Goal: Task Accomplishment & Management: Complete application form

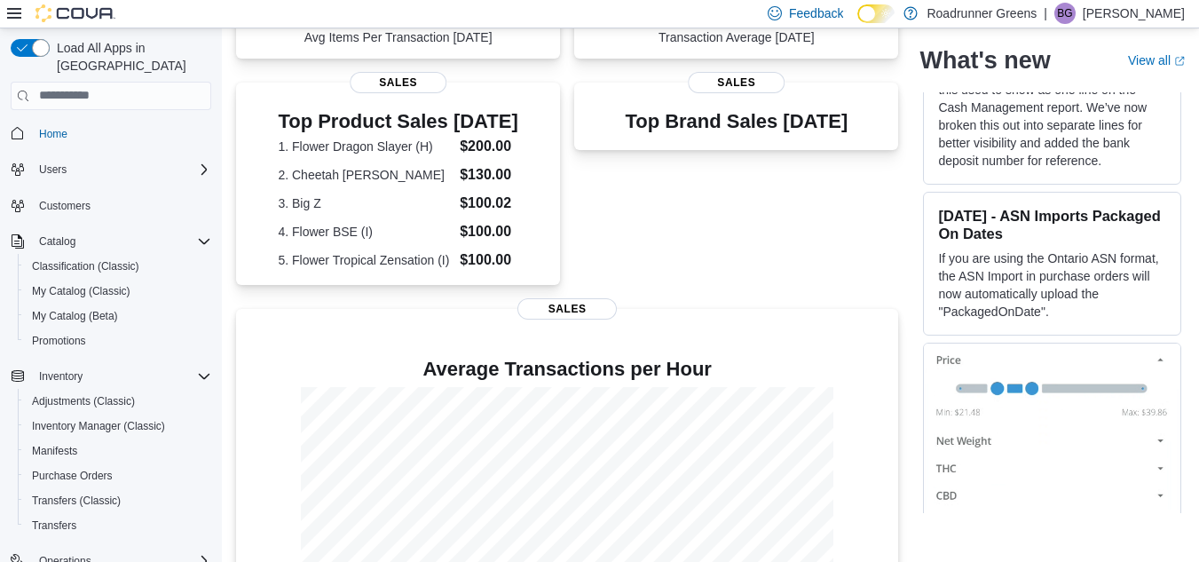
scroll to position [447, 0]
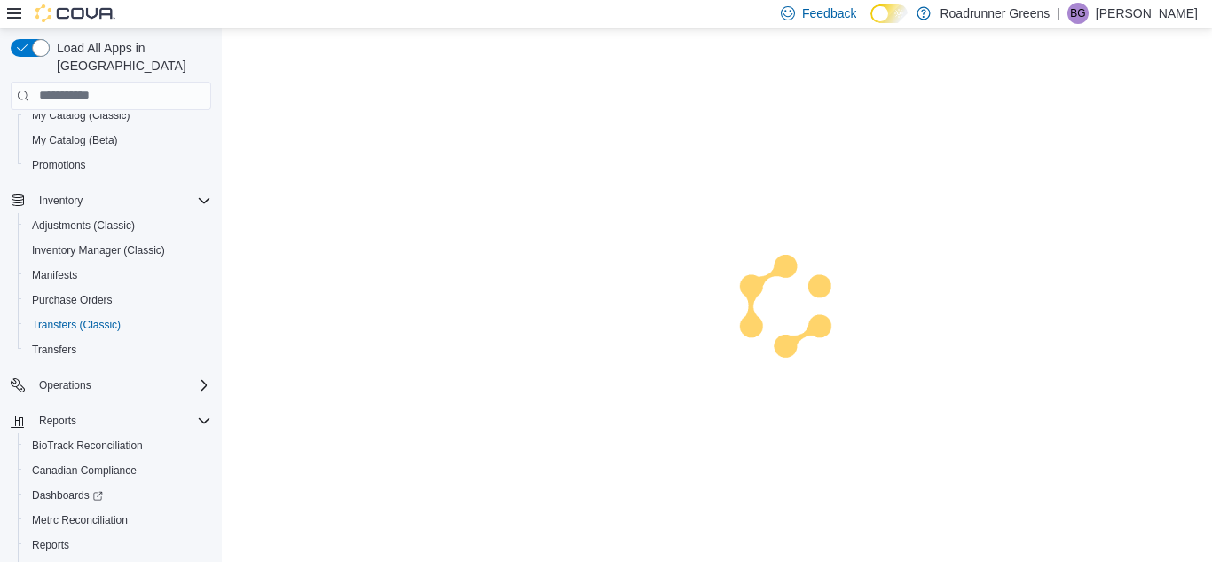
scroll to position [187, 0]
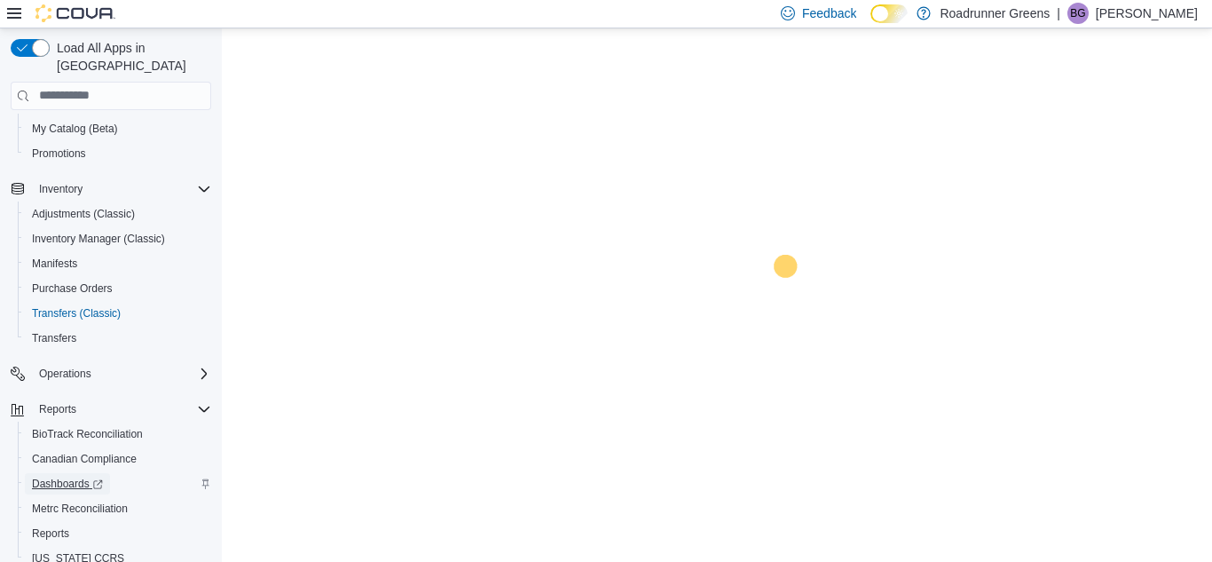
click at [48, 476] on span "Dashboards" at bounding box center [67, 483] width 71 height 14
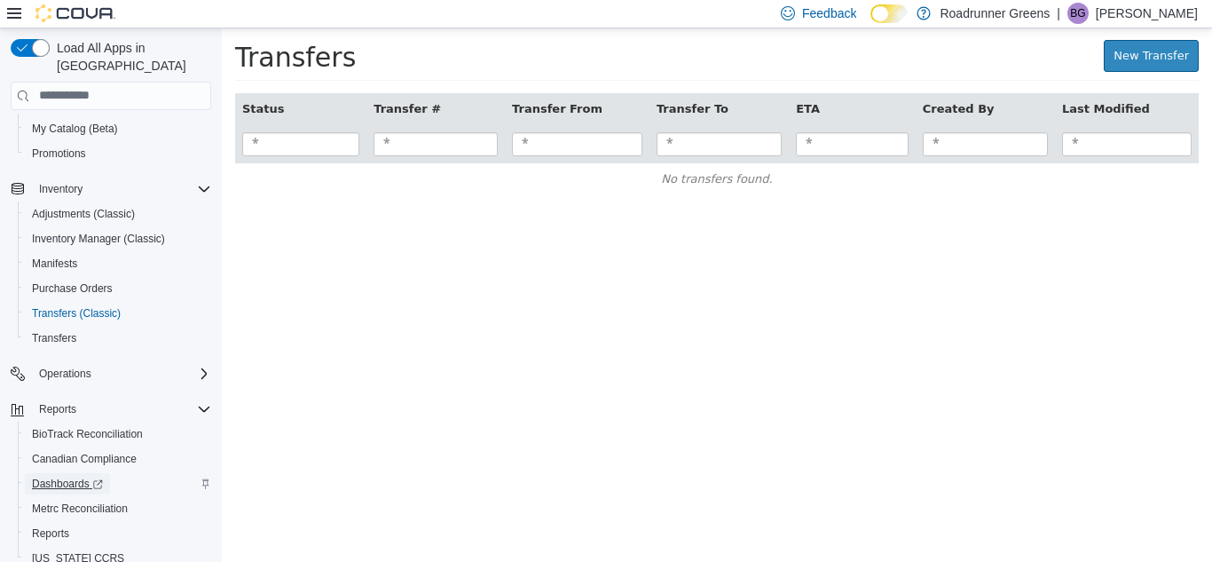
scroll to position [0, 0]
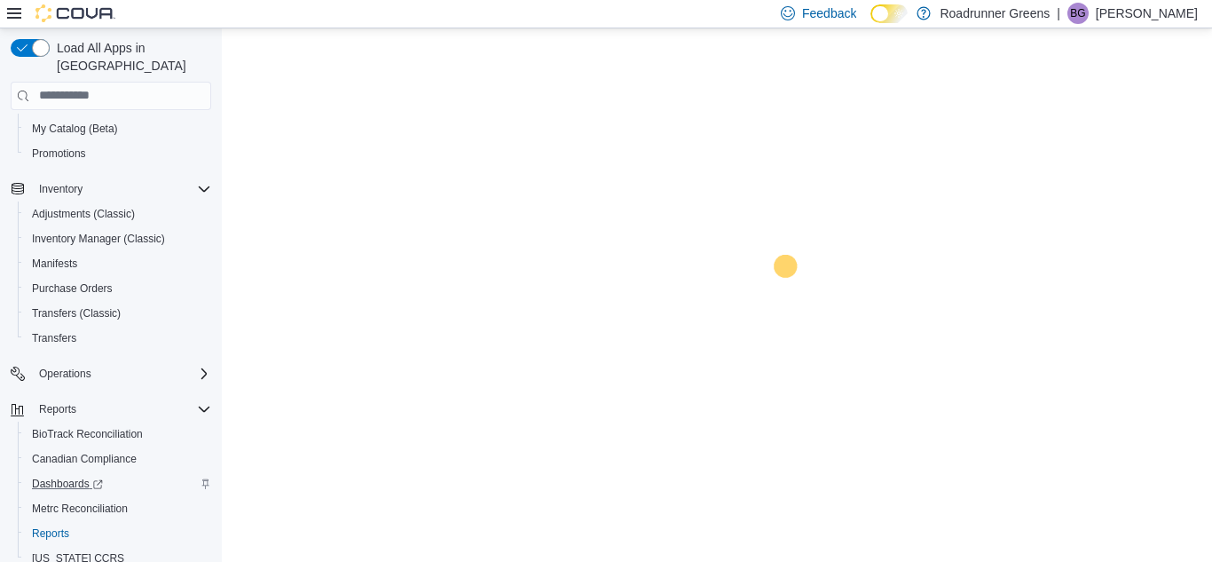
scroll to position [228, 0]
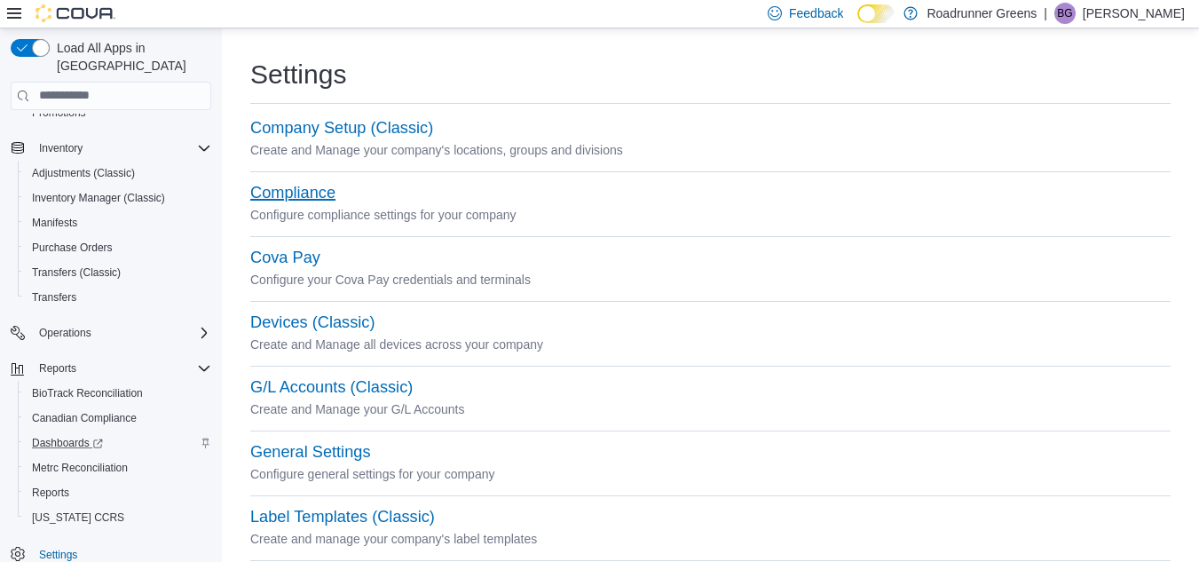
click at [280, 201] on button "Compliance" at bounding box center [292, 193] width 85 height 19
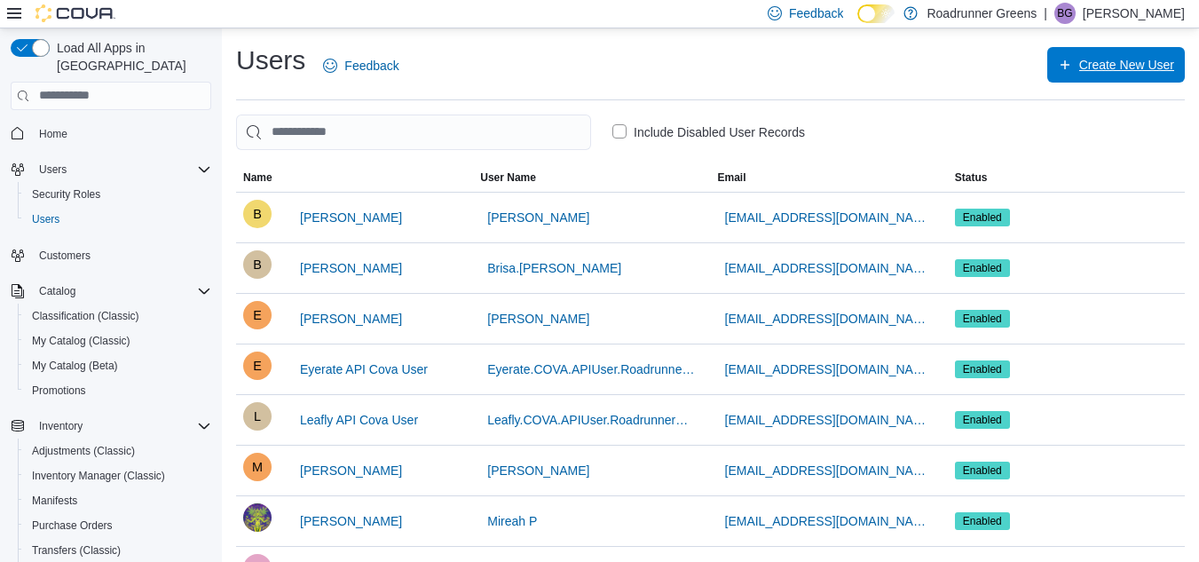
click at [1133, 66] on span "Create New User" at bounding box center [1126, 65] width 95 height 18
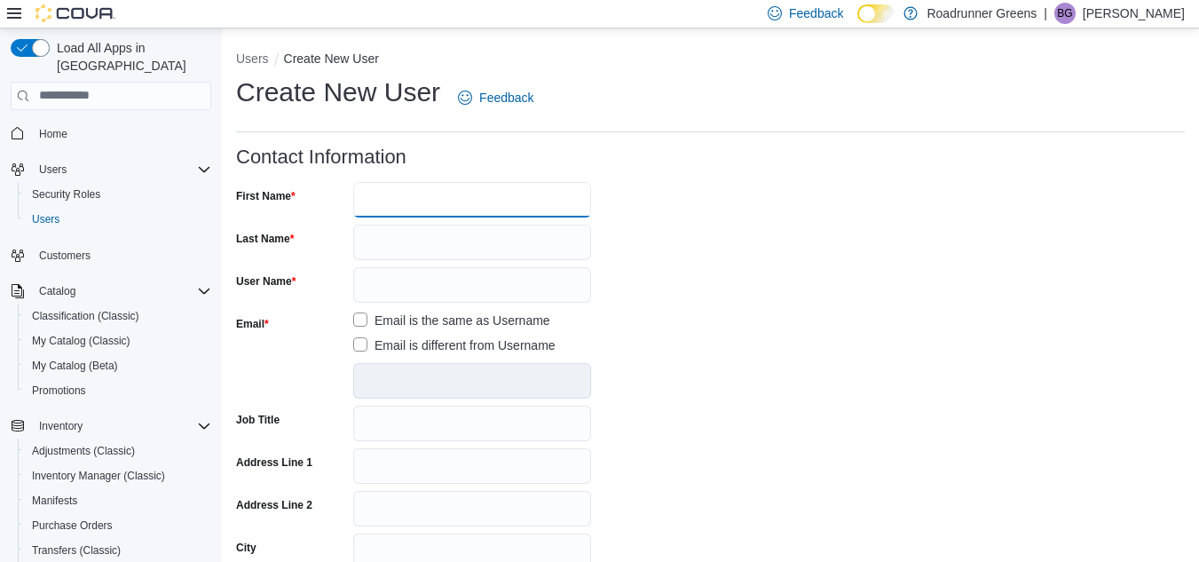
click at [502, 195] on input "First Name" at bounding box center [472, 199] width 238 height 35
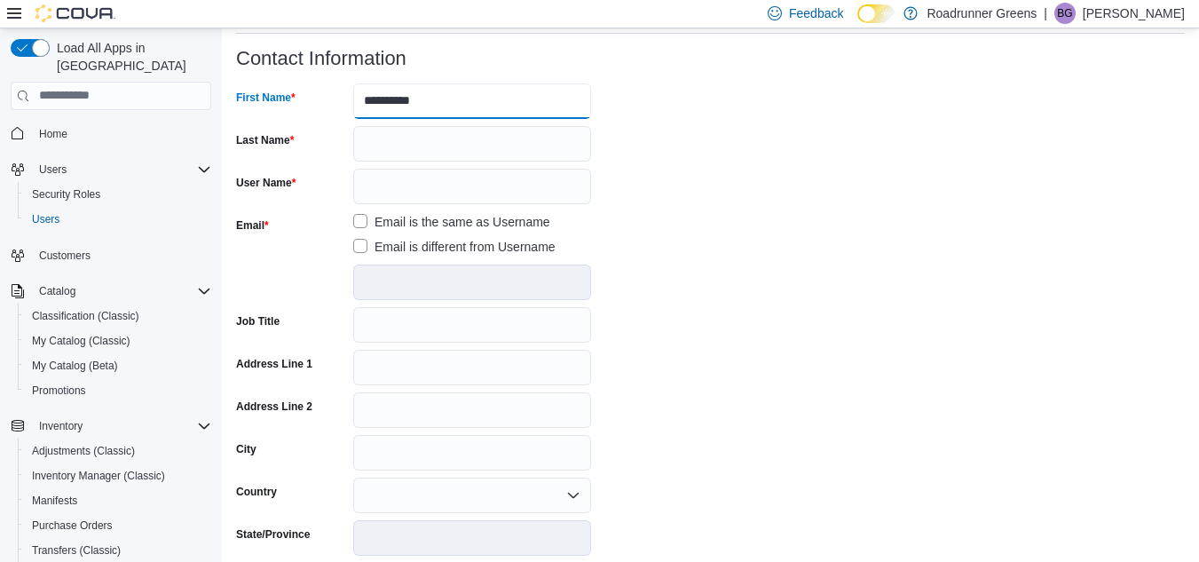
scroll to position [99, 0]
type input "****"
click at [529, 134] on input "Last Name" at bounding box center [472, 142] width 238 height 35
type input "*"
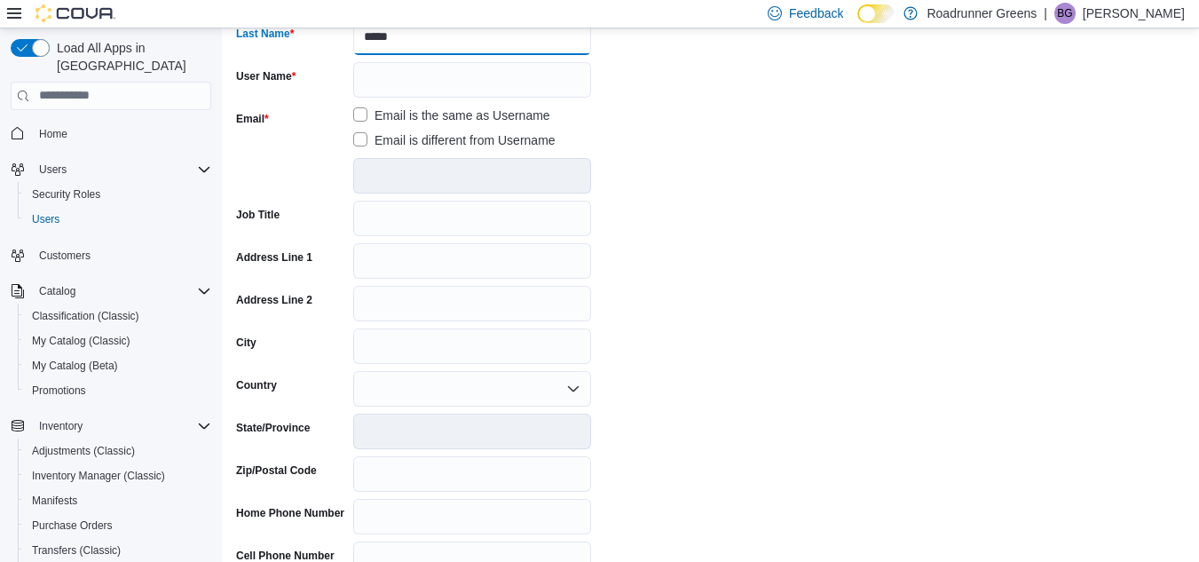
scroll to position [206, 0]
type input "*****"
click at [358, 134] on label "Email is different from Username" at bounding box center [454, 139] width 202 height 21
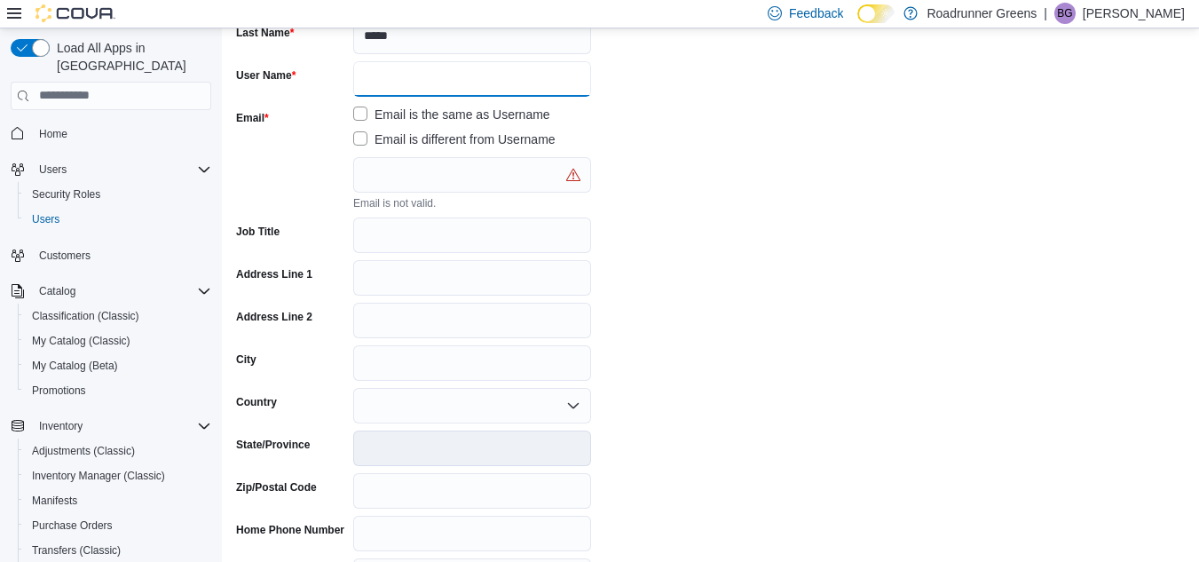
click at [427, 83] on input "User Name" at bounding box center [472, 78] width 238 height 35
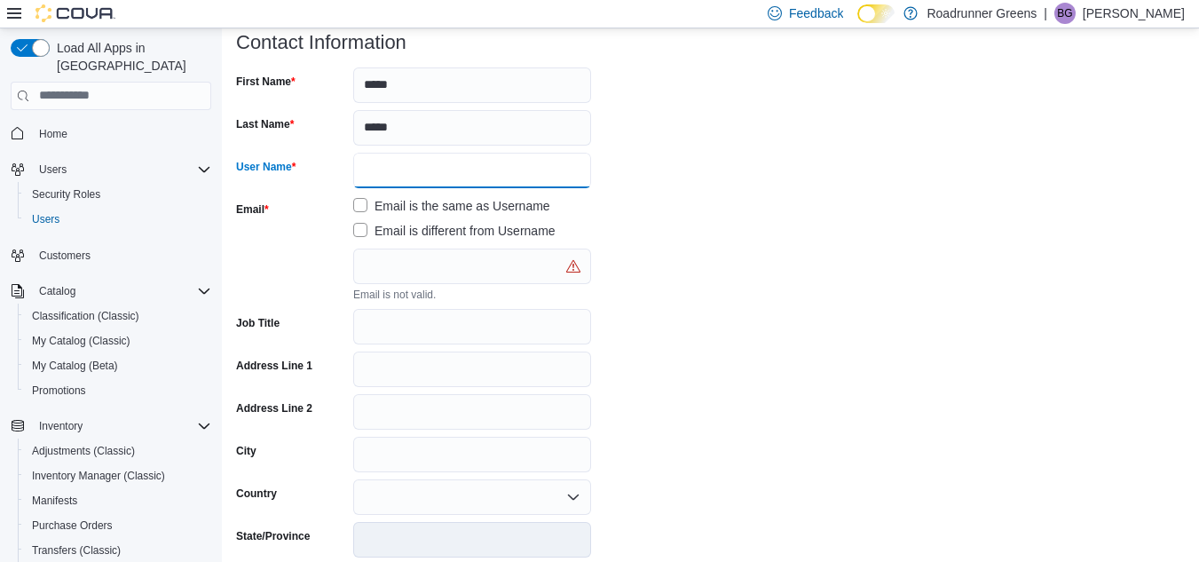
scroll to position [112, 0]
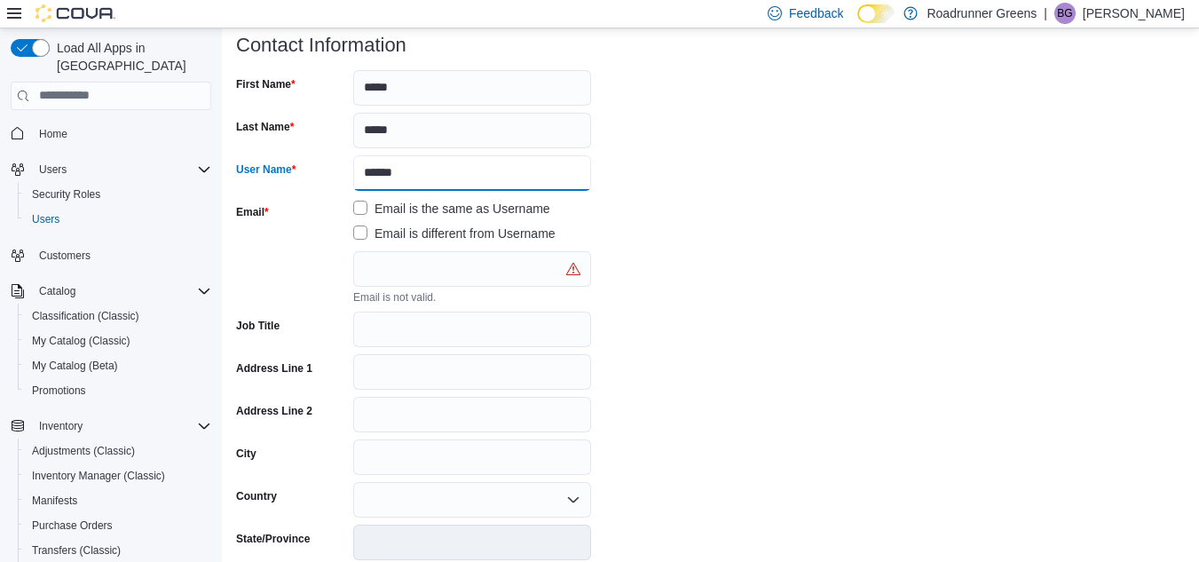
type input "******"
click at [501, 274] on input "text" at bounding box center [472, 268] width 238 height 35
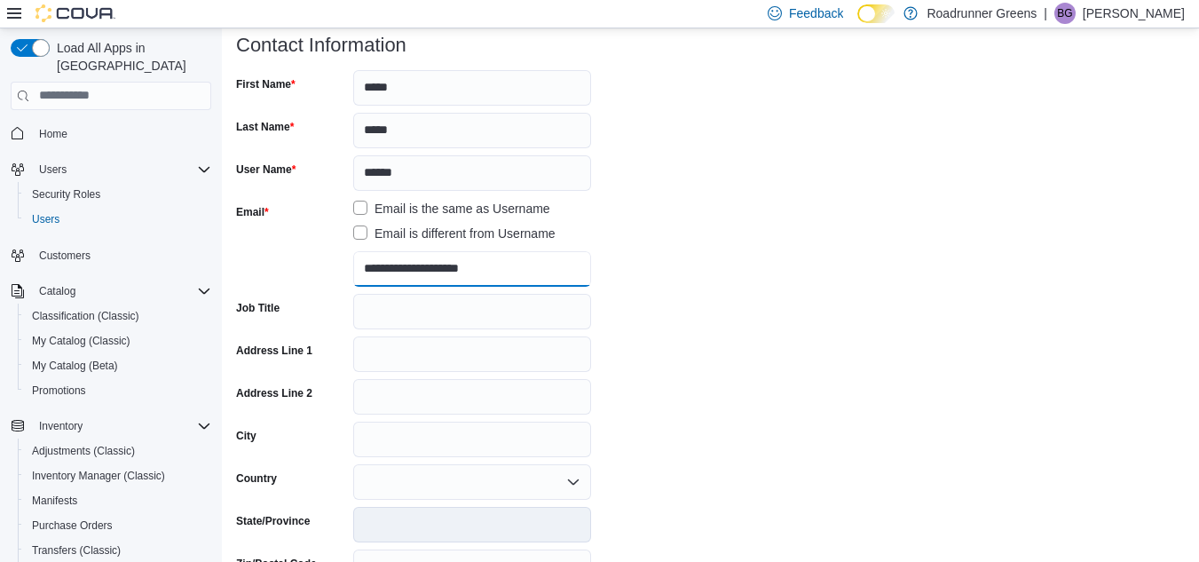
type input "**********"
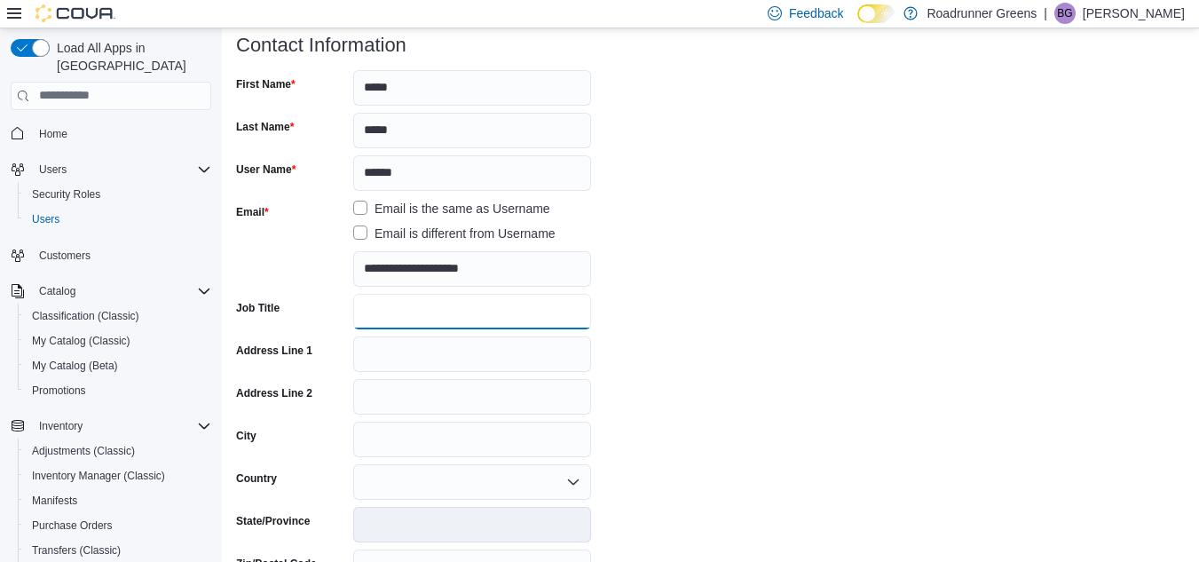
click at [380, 316] on input "Job Title" at bounding box center [472, 311] width 238 height 35
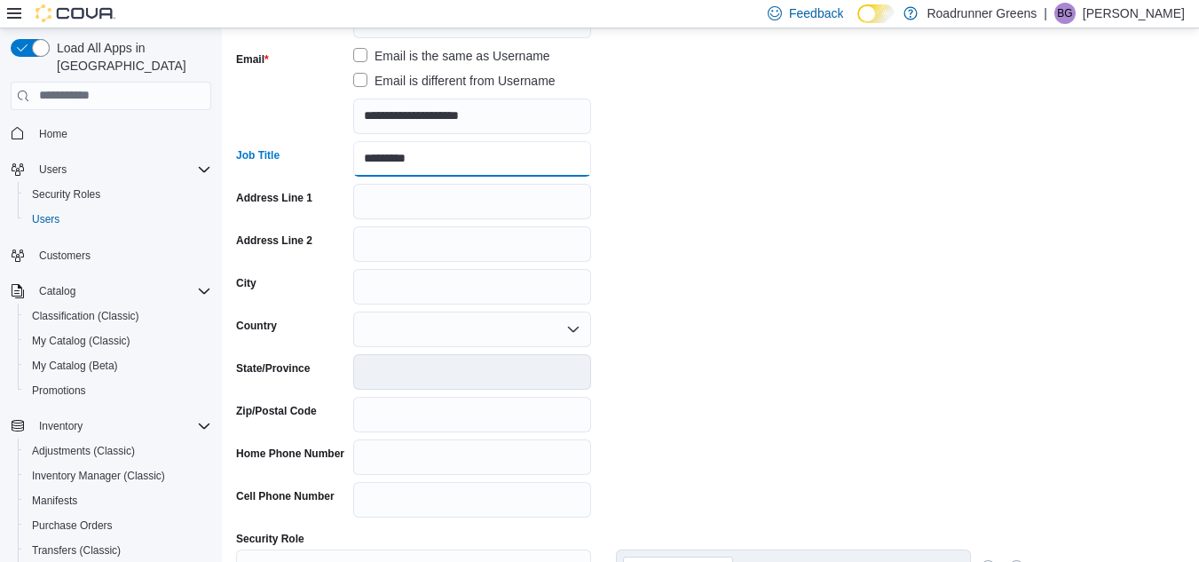
scroll to position [376, 0]
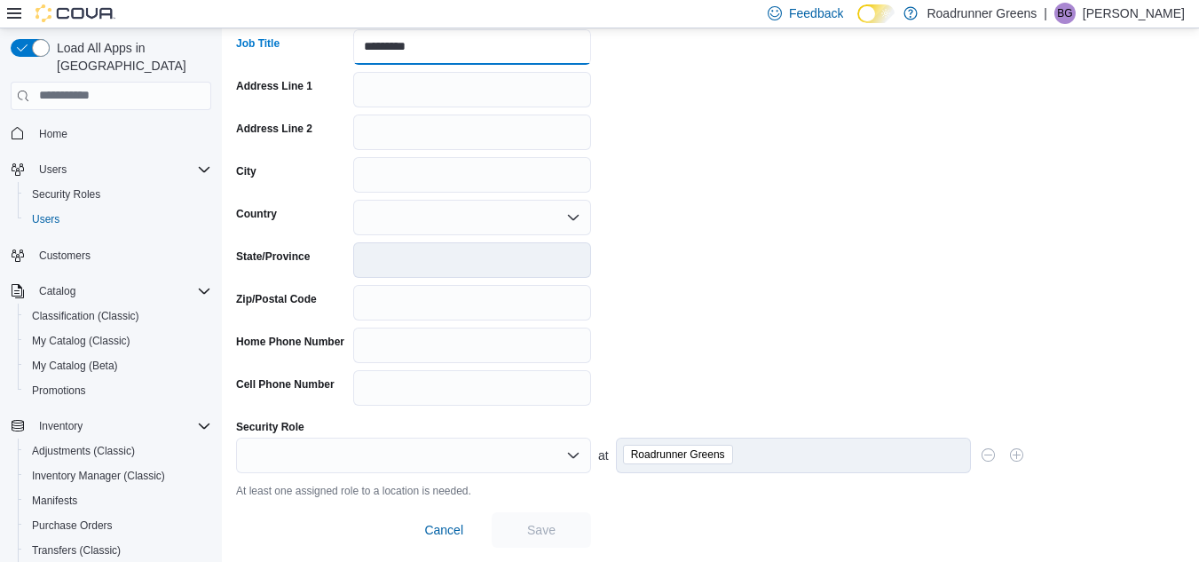
type input "*********"
click at [864, 305] on form "**********" at bounding box center [710, 158] width 948 height 777
click at [544, 453] on div at bounding box center [413, 454] width 355 height 35
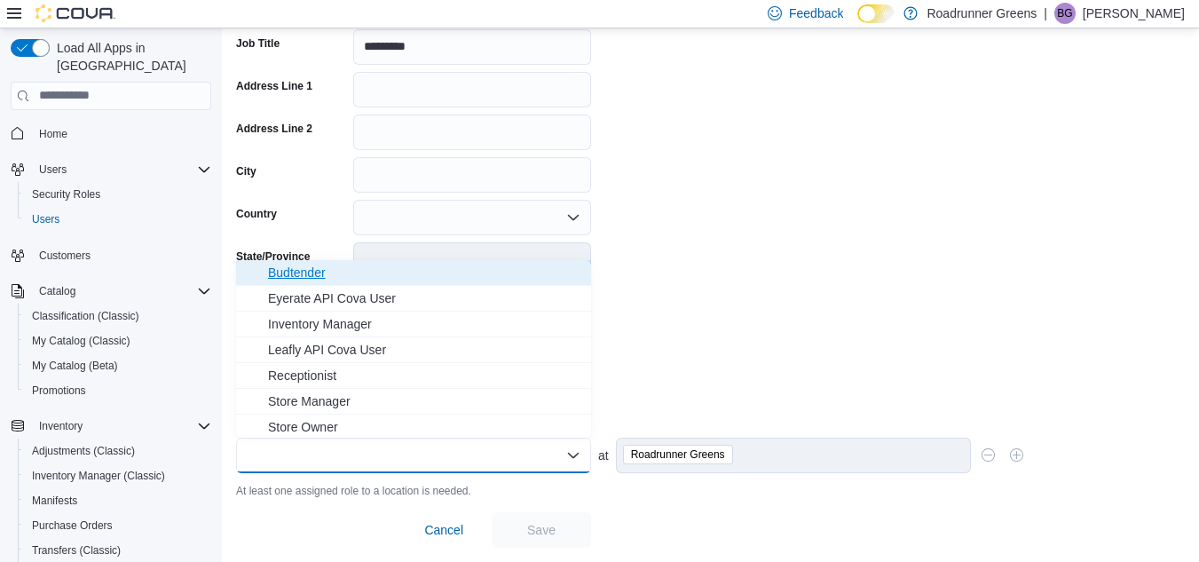
click at [352, 272] on span "Budtender" at bounding box center [424, 272] width 312 height 18
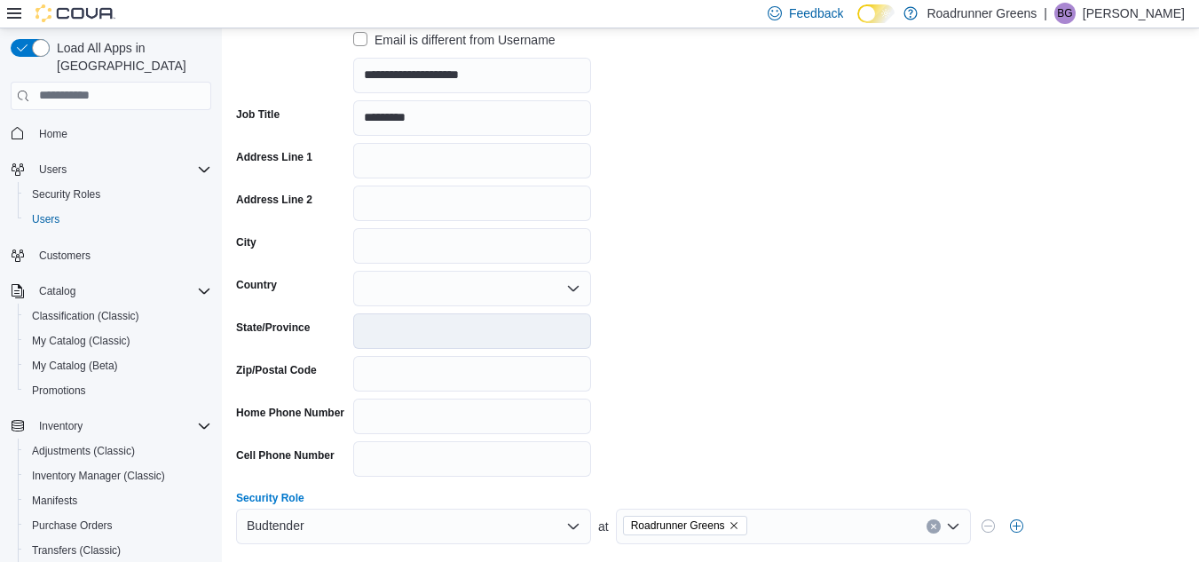
scroll to position [358, 0]
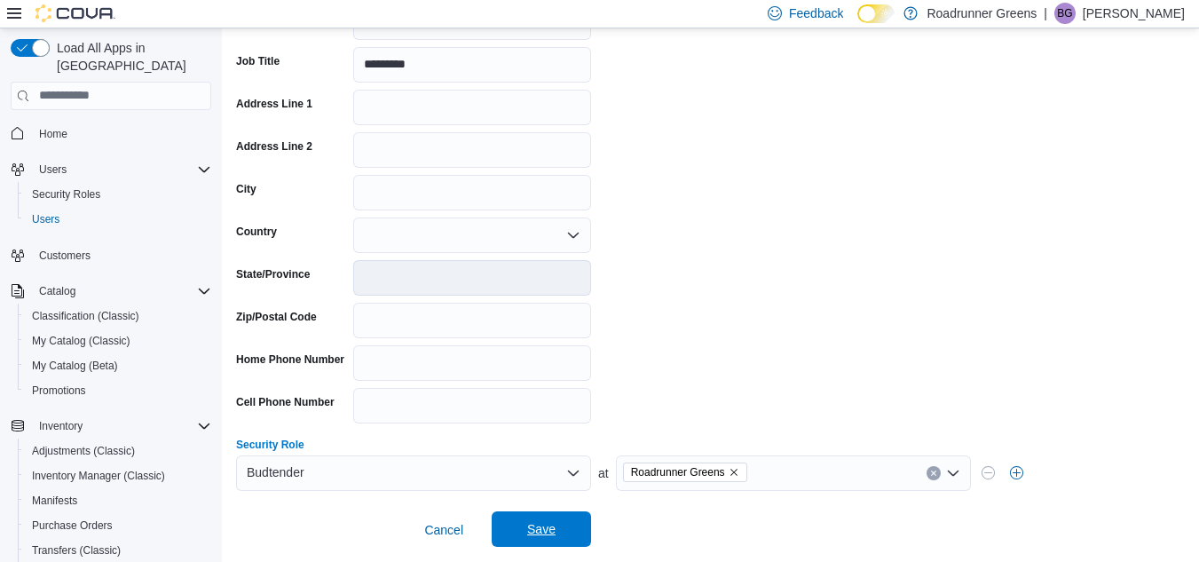
click at [548, 539] on span "Save" at bounding box center [541, 528] width 78 height 35
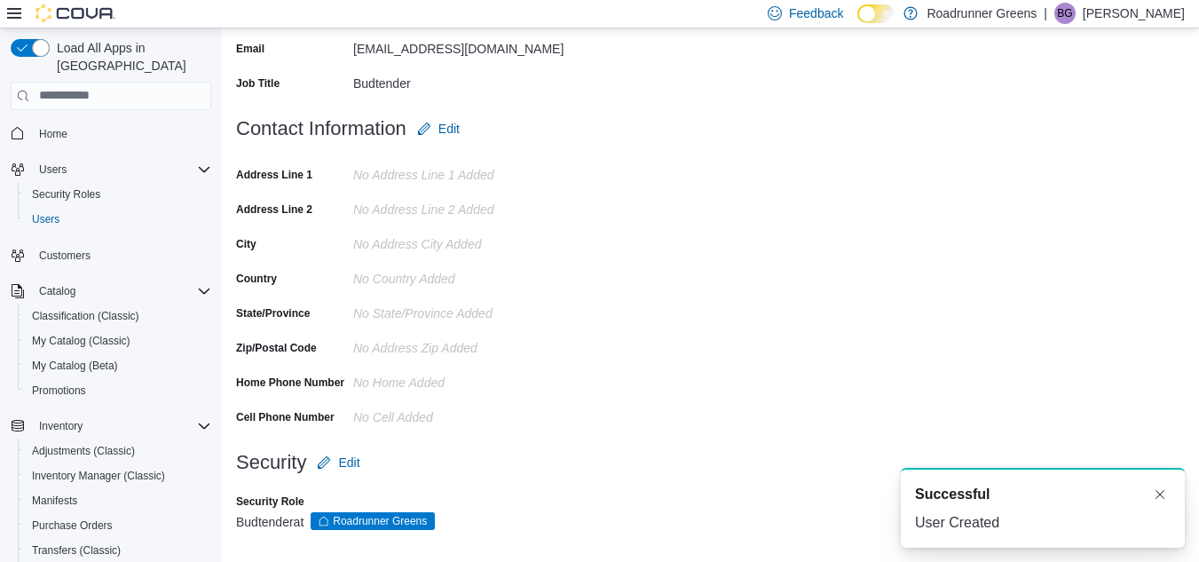
scroll to position [290, 0]
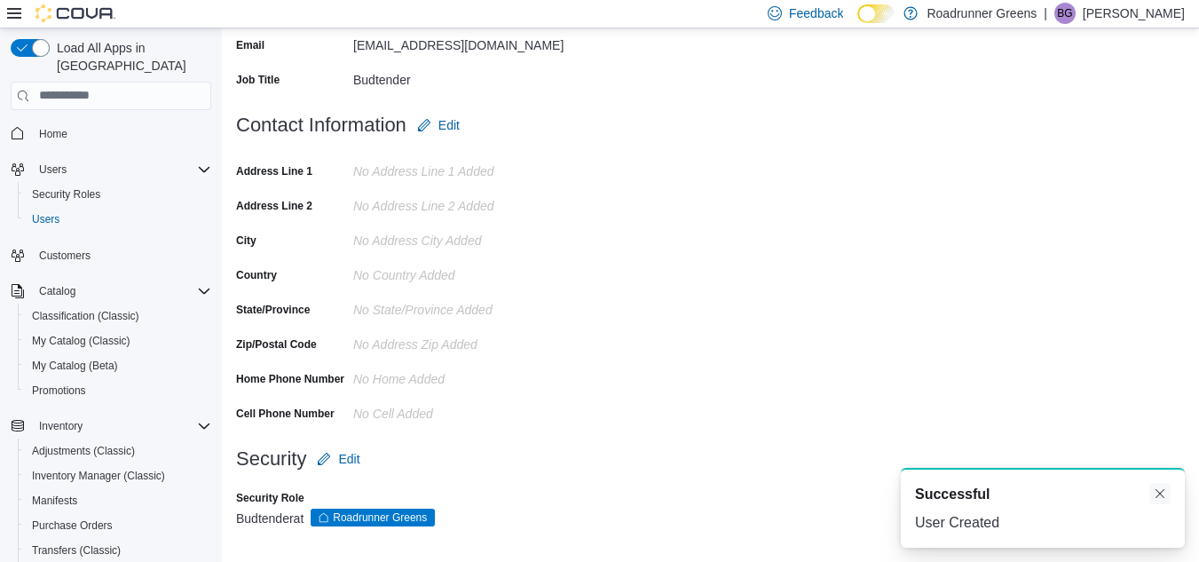
click at [1160, 499] on button "Dismiss toast" at bounding box center [1159, 493] width 21 height 21
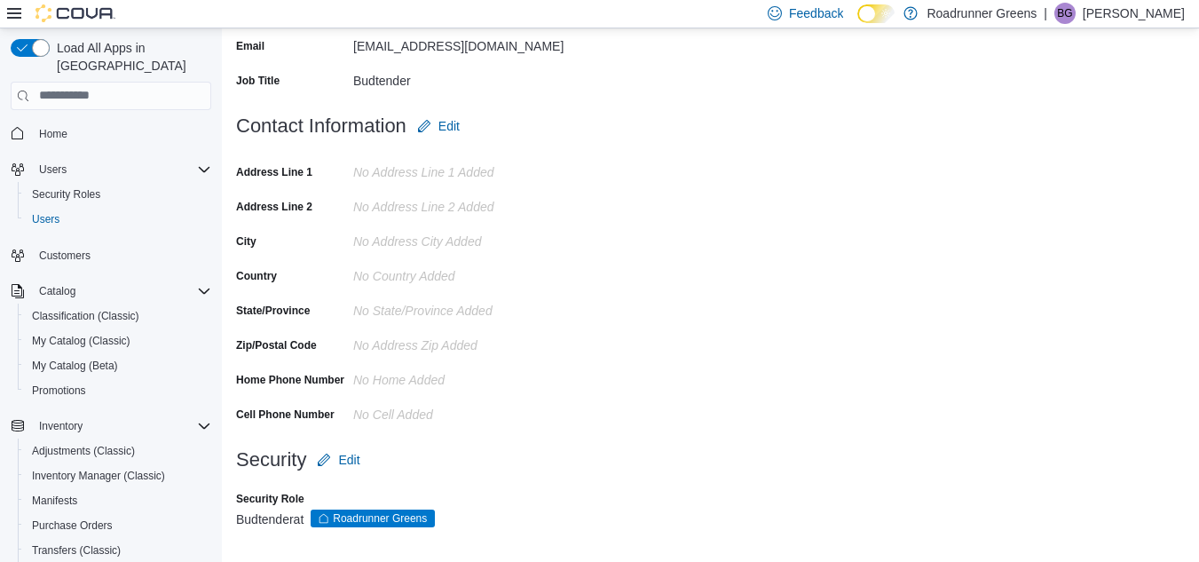
scroll to position [20, 0]
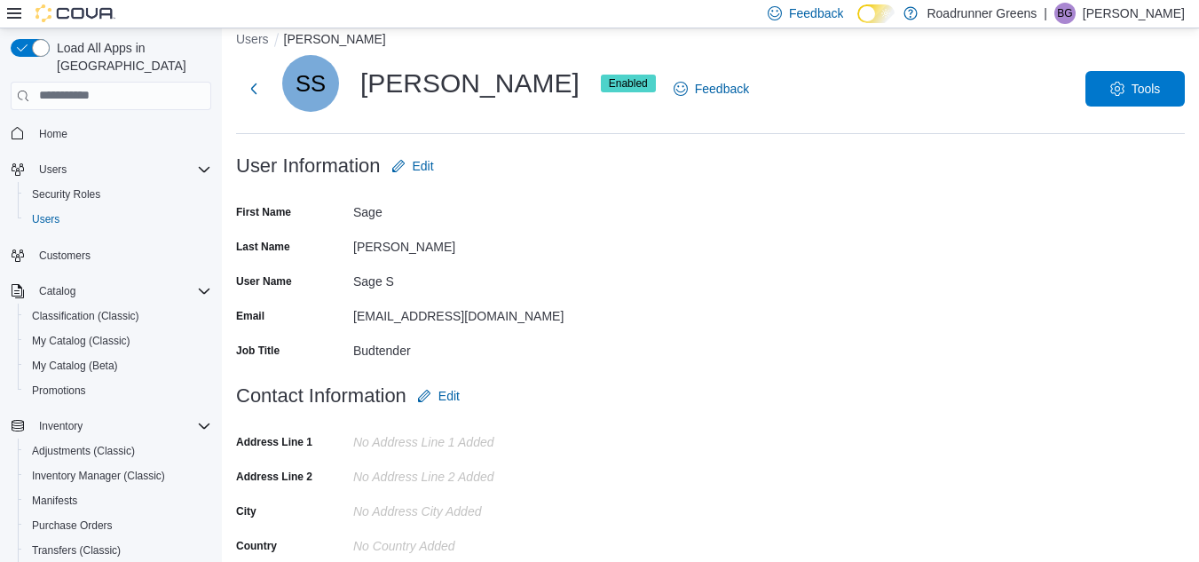
click at [1160, 12] on p "[PERSON_NAME]" at bounding box center [1133, 13] width 102 height 21
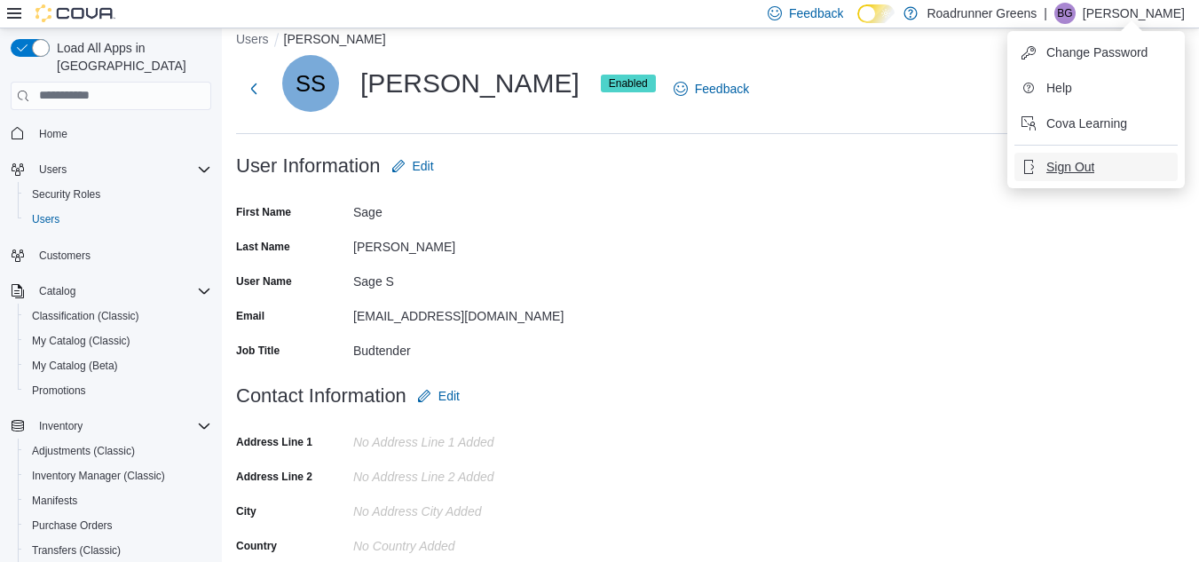
click at [1081, 167] on span "Sign Out" at bounding box center [1070, 167] width 48 height 18
